Goal: Information Seeking & Learning: Obtain resource

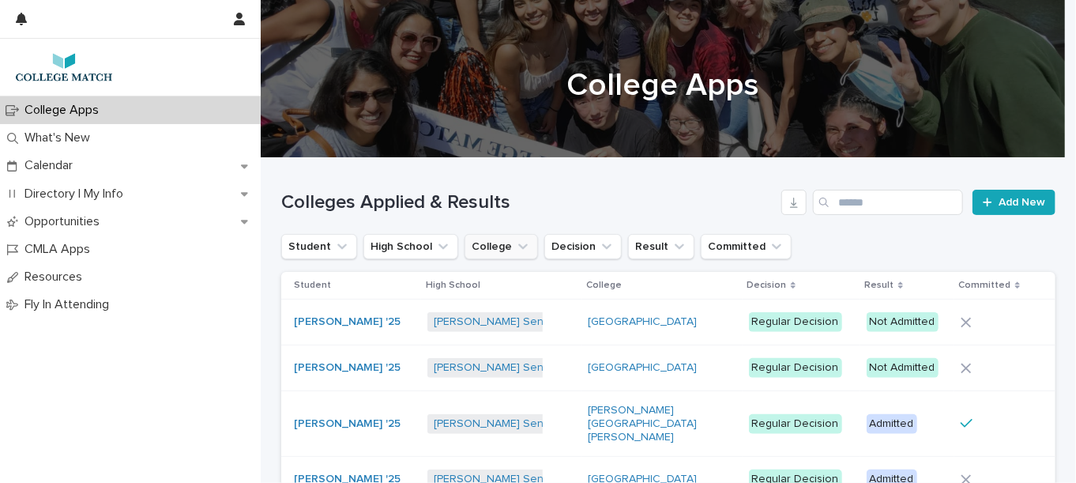
click at [482, 248] on button "College" at bounding box center [501, 246] width 73 height 25
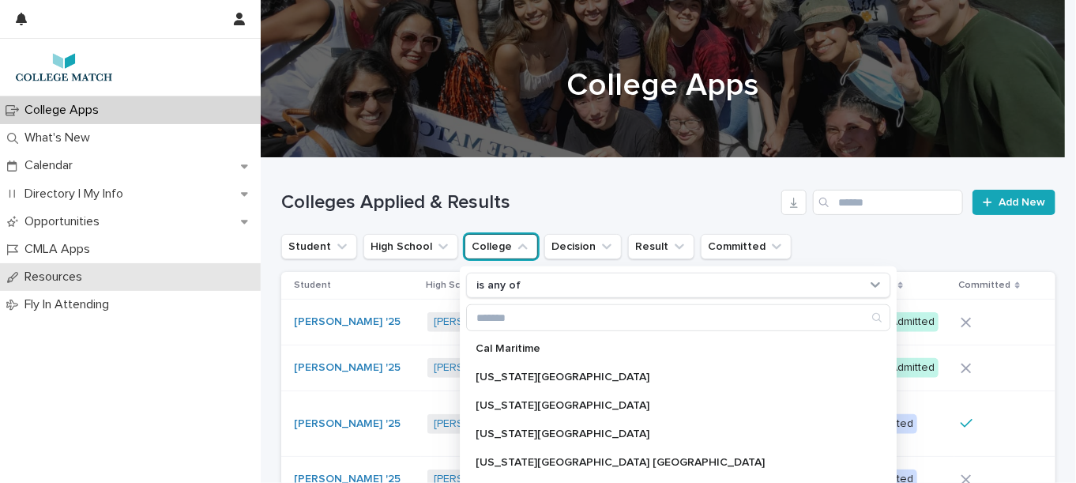
click at [70, 277] on p "Resources" at bounding box center [56, 276] width 77 height 15
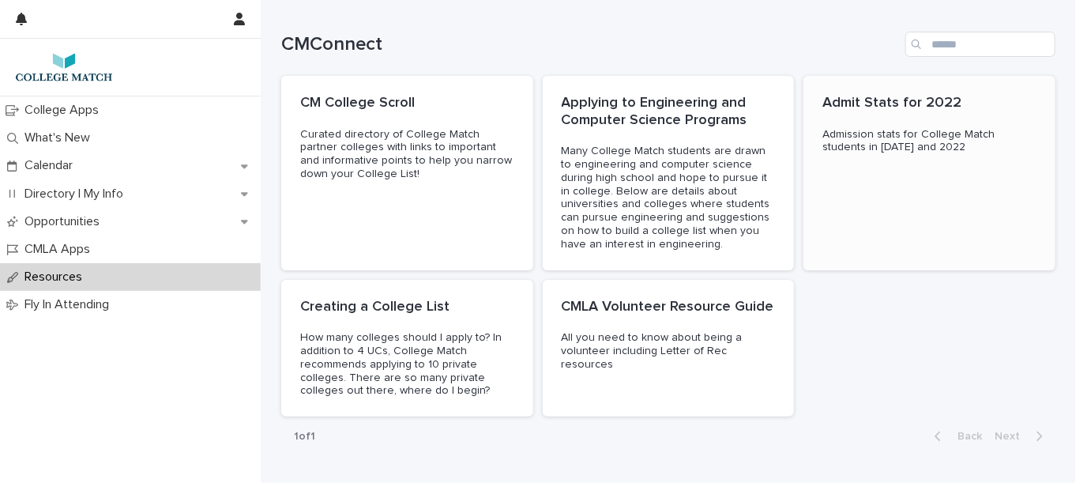
click at [932, 103] on p "Admit Stats for 2022" at bounding box center [930, 103] width 214 height 17
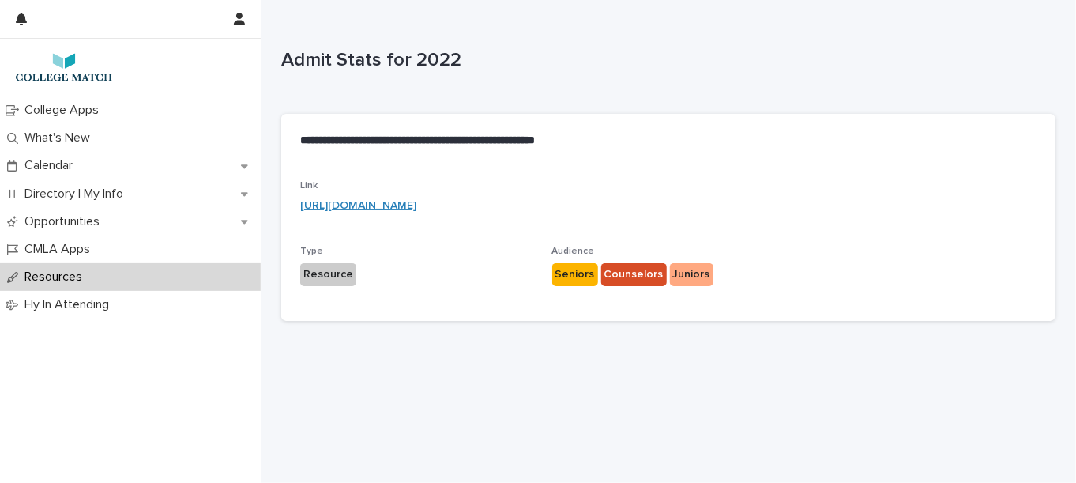
click at [401, 205] on link "[URL][DOMAIN_NAME]" at bounding box center [358, 205] width 116 height 11
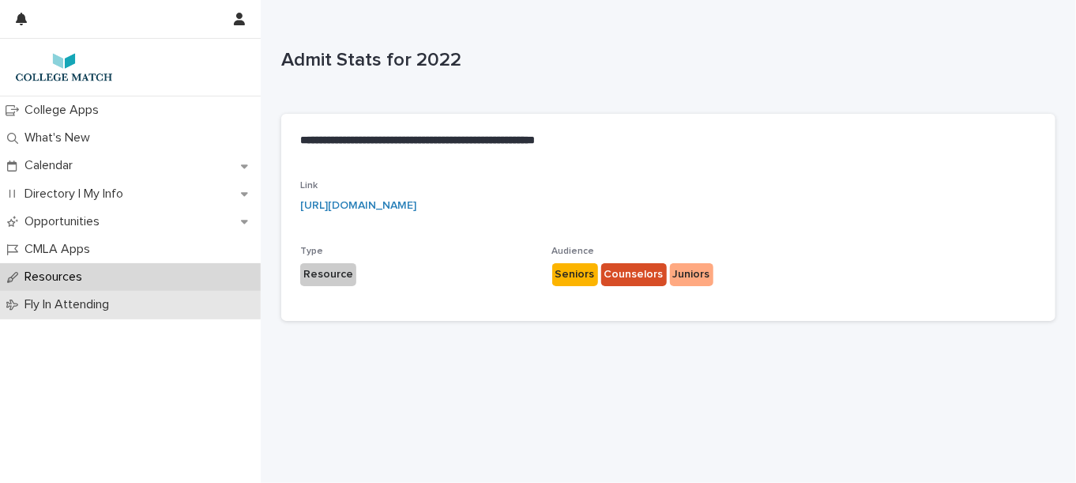
click at [70, 304] on p "Fly In Attending" at bounding box center [70, 304] width 104 height 15
